Goal: Information Seeking & Learning: Understand process/instructions

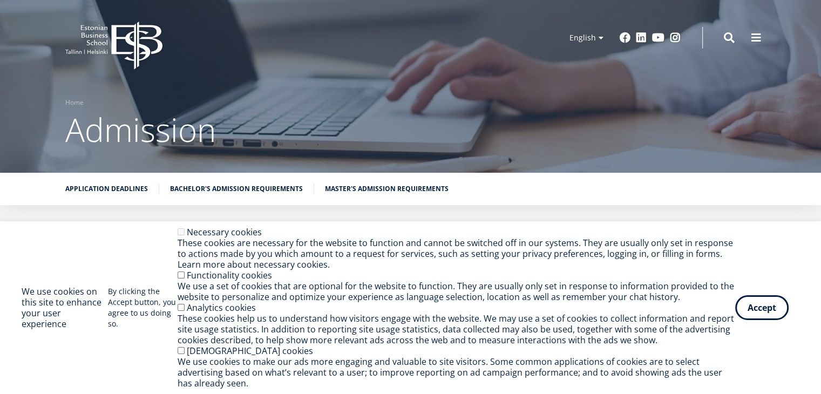
click at [767, 301] on button "Accept" at bounding box center [761, 305] width 53 height 25
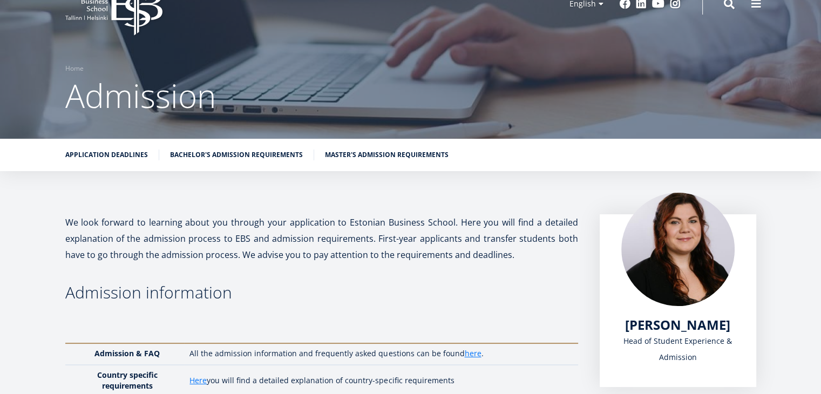
scroll to position [88, 0]
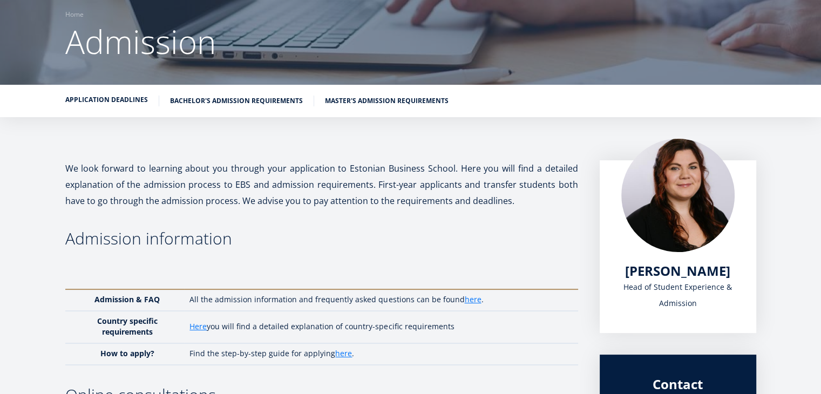
click at [94, 96] on link "Application deadlines" at bounding box center [106, 99] width 83 height 11
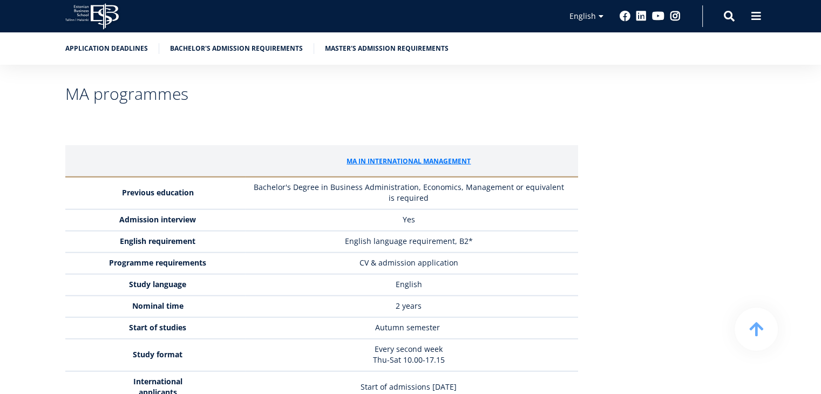
scroll to position [2651, 0]
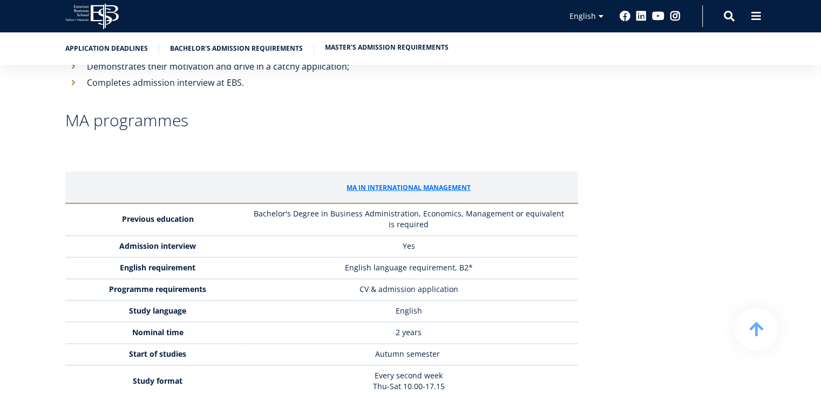
click at [360, 48] on link "Master's admission requirements" at bounding box center [387, 47] width 124 height 11
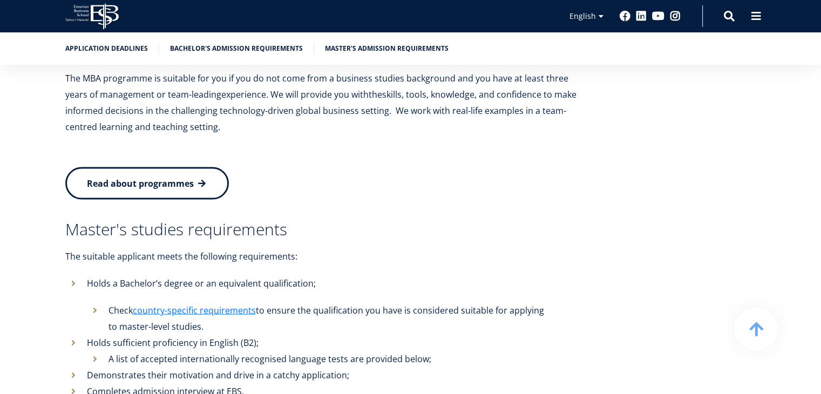
scroll to position [2359, 0]
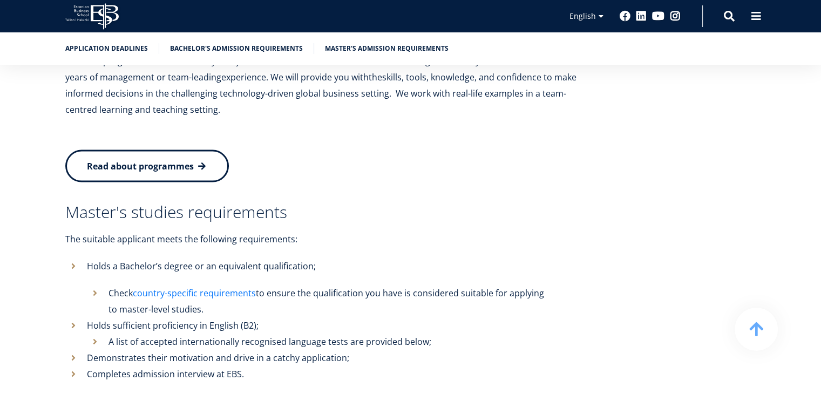
click at [185, 285] on link "country-specific requirements" at bounding box center [194, 293] width 123 height 16
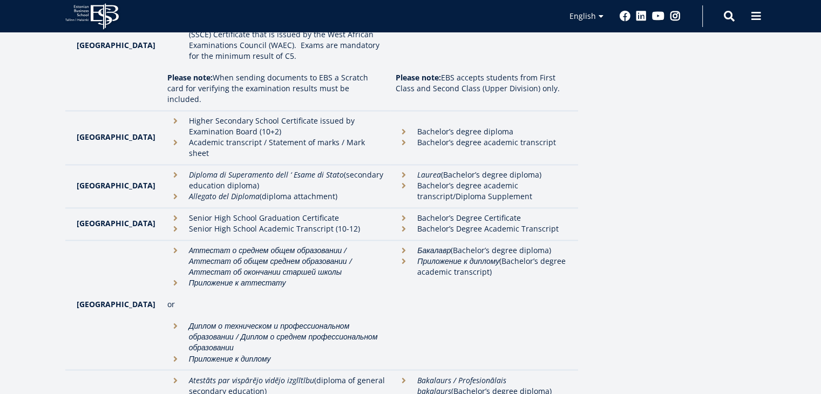
scroll to position [1673, 0]
